Goal: Contribute content

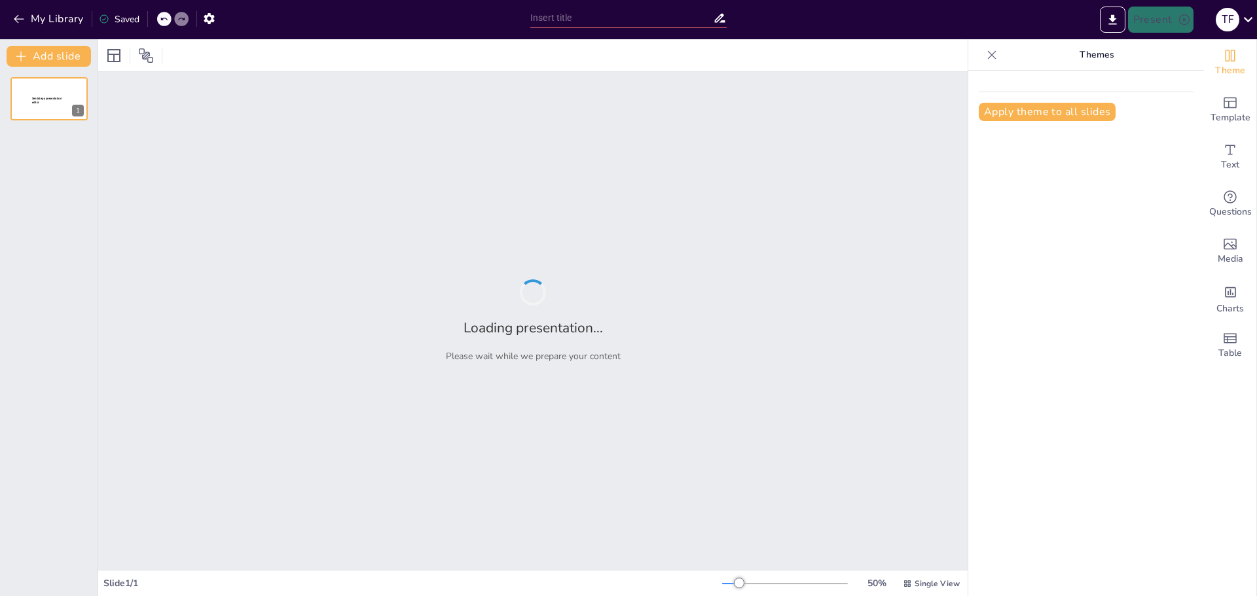
type input "El Futuro de la Comida Rápida: Innovaciones y Sostenibilidad"
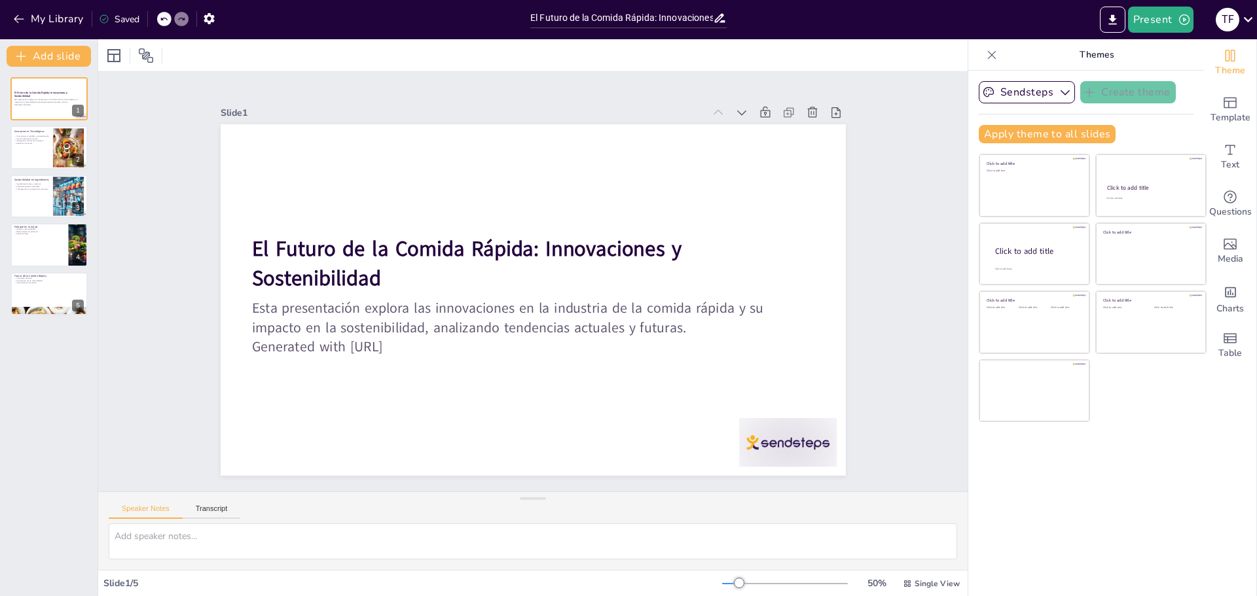
click at [61, 122] on div "El Futuro de la Comida Rápida: Innovaciones y Sostenibilidad Esta presentación …" at bounding box center [49, 196] width 98 height 238
click at [49, 126] on div "Innovaciones Tecnológicas Innovaciones en pedidos y automatización Uso de aplic…" at bounding box center [49, 126] width 79 height 0
type textarea "La tecnología ha revolucionado la forma en que los consumidores interactúan con…"
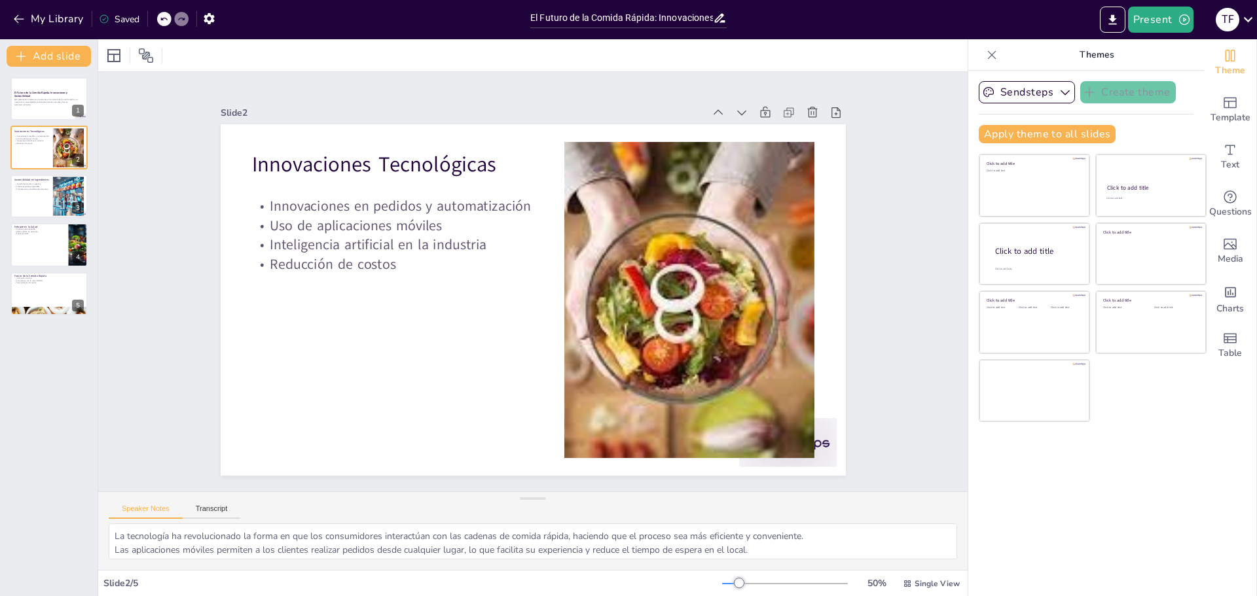
click at [968, 471] on div "Theme Template Text Questions Media Charts Table Themes Sendsteps Create theme …" at bounding box center [1112, 317] width 289 height 557
click at [939, 144] on div "Slide 1 El Futuro de la Comida Rápida: Innovaciones y Sostenibilidad Esta prese…" at bounding box center [532, 282] width 956 height 668
click at [968, 140] on div "Sendsteps Create theme Apply theme to all slides Click to add title Click to ad…" at bounding box center [1086, 334] width 236 height 526
drag, startPoint x: 958, startPoint y: 140, endPoint x: 944, endPoint y: 159, distance: 23.8
click at [957, 140] on div "Document fonts Akatab Recently used Mulish Popular fonts Lato Montserrat Open S…" at bounding box center [628, 317] width 1257 height 557
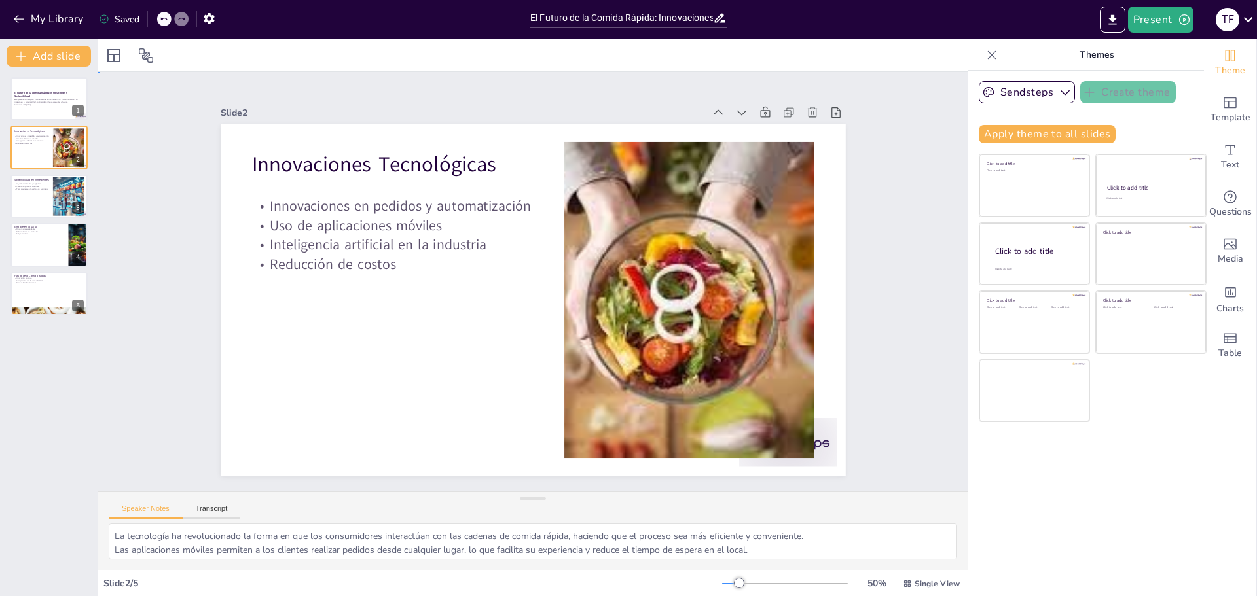
click at [851, 333] on div "Slide 1 El Futuro de la Comida Rápida: Innovaciones y Sostenibilidad Esta prese…" at bounding box center [533, 282] width 784 height 585
click at [63, 31] on div "My Library Saved" at bounding box center [262, 18] width 524 height 37
click at [54, 24] on button "My Library" at bounding box center [49, 19] width 79 height 21
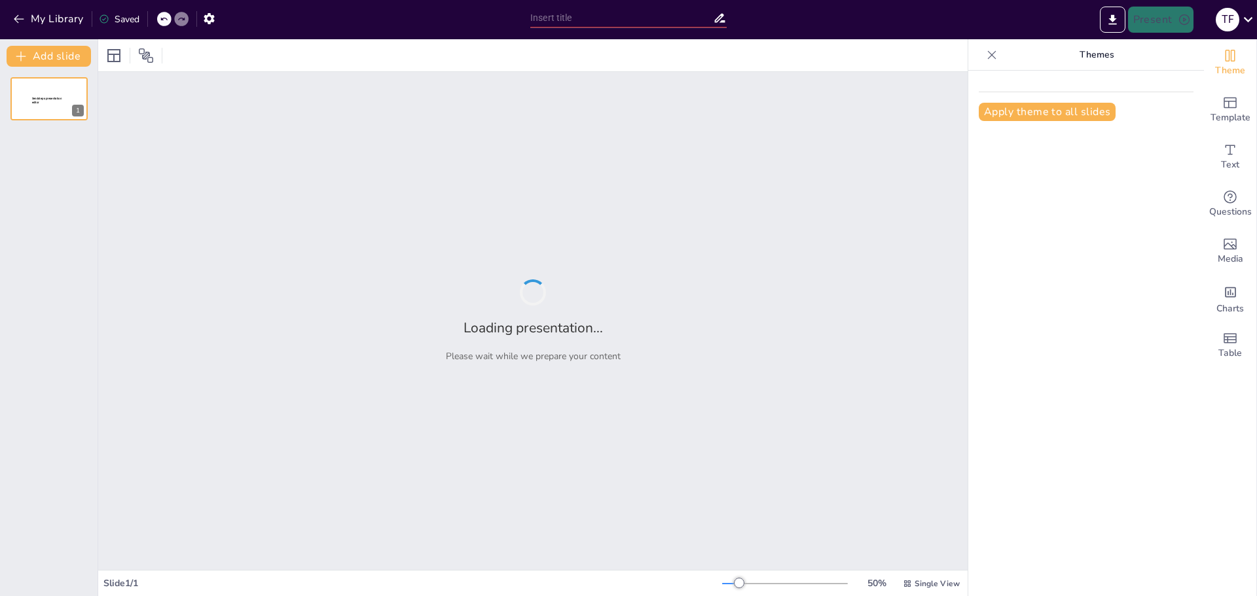
type input "Historia y Evolución del Baloncesto"
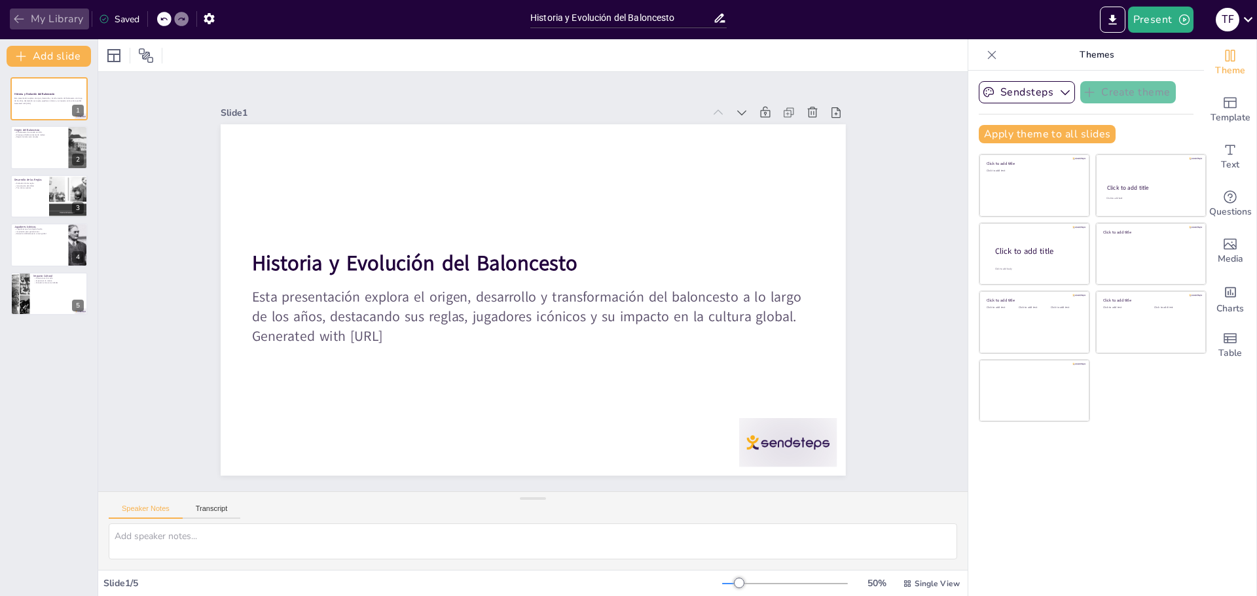
click at [48, 22] on button "My Library" at bounding box center [49, 19] width 79 height 21
